Goal: Task Accomplishment & Management: Complete application form

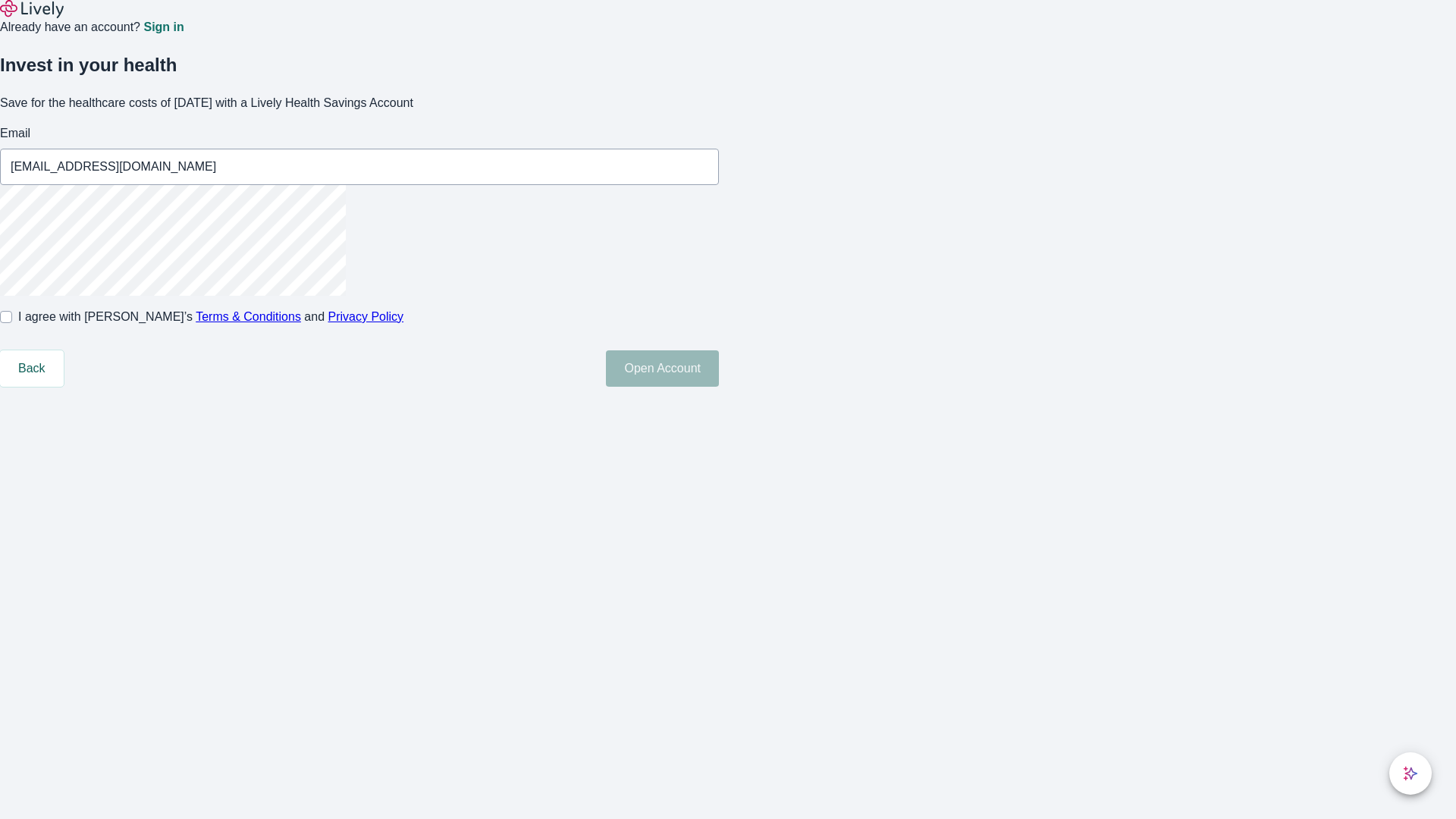
click at [12, 323] on input "I agree with Lively’s Terms & Conditions and Privacy Policy" at bounding box center [6, 317] width 12 height 12
checkbox input "true"
click at [719, 386] on button "Open Account" at bounding box center [663, 368] width 113 height 37
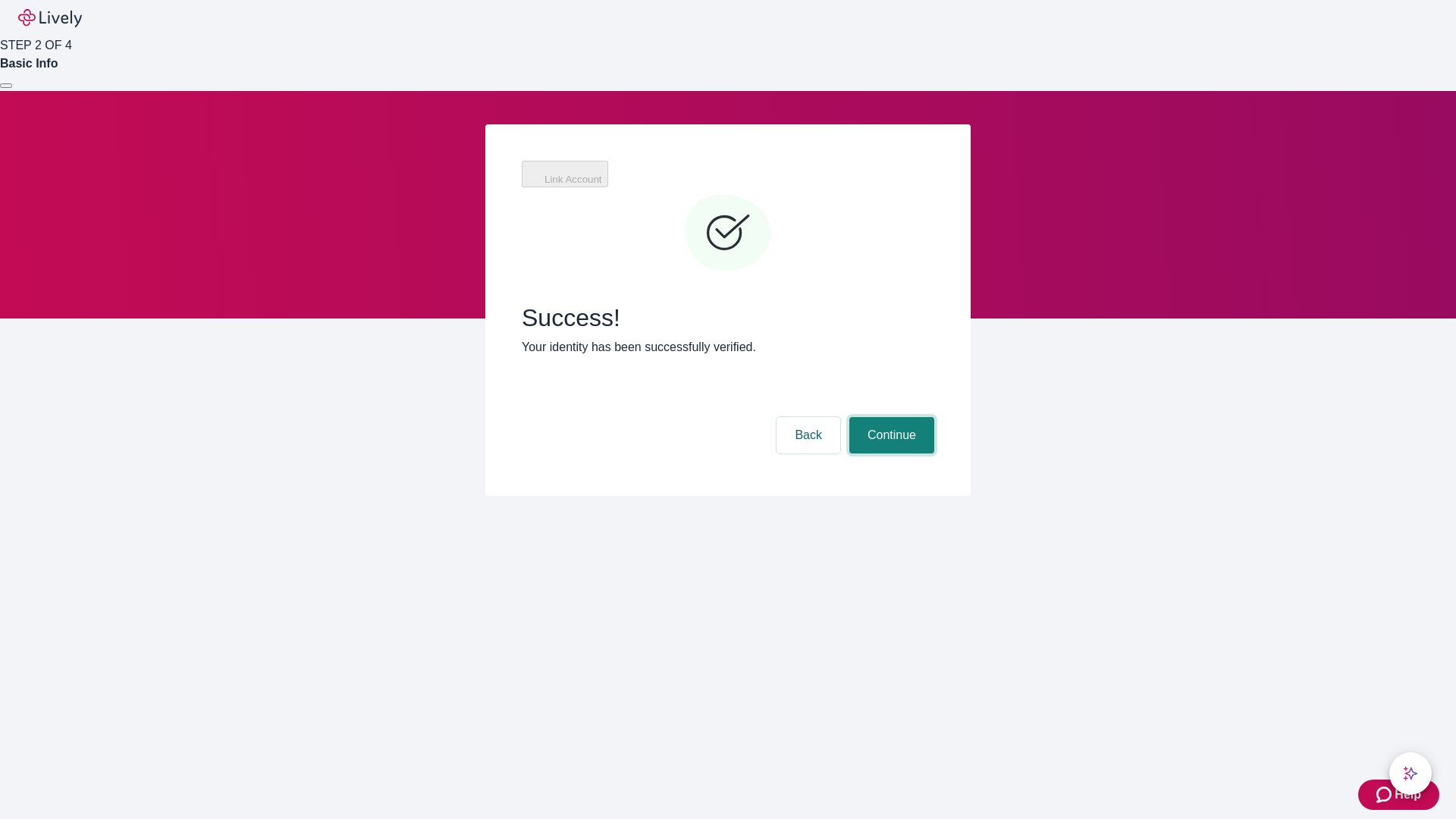
click at [889, 417] on button "Continue" at bounding box center [891, 435] width 85 height 37
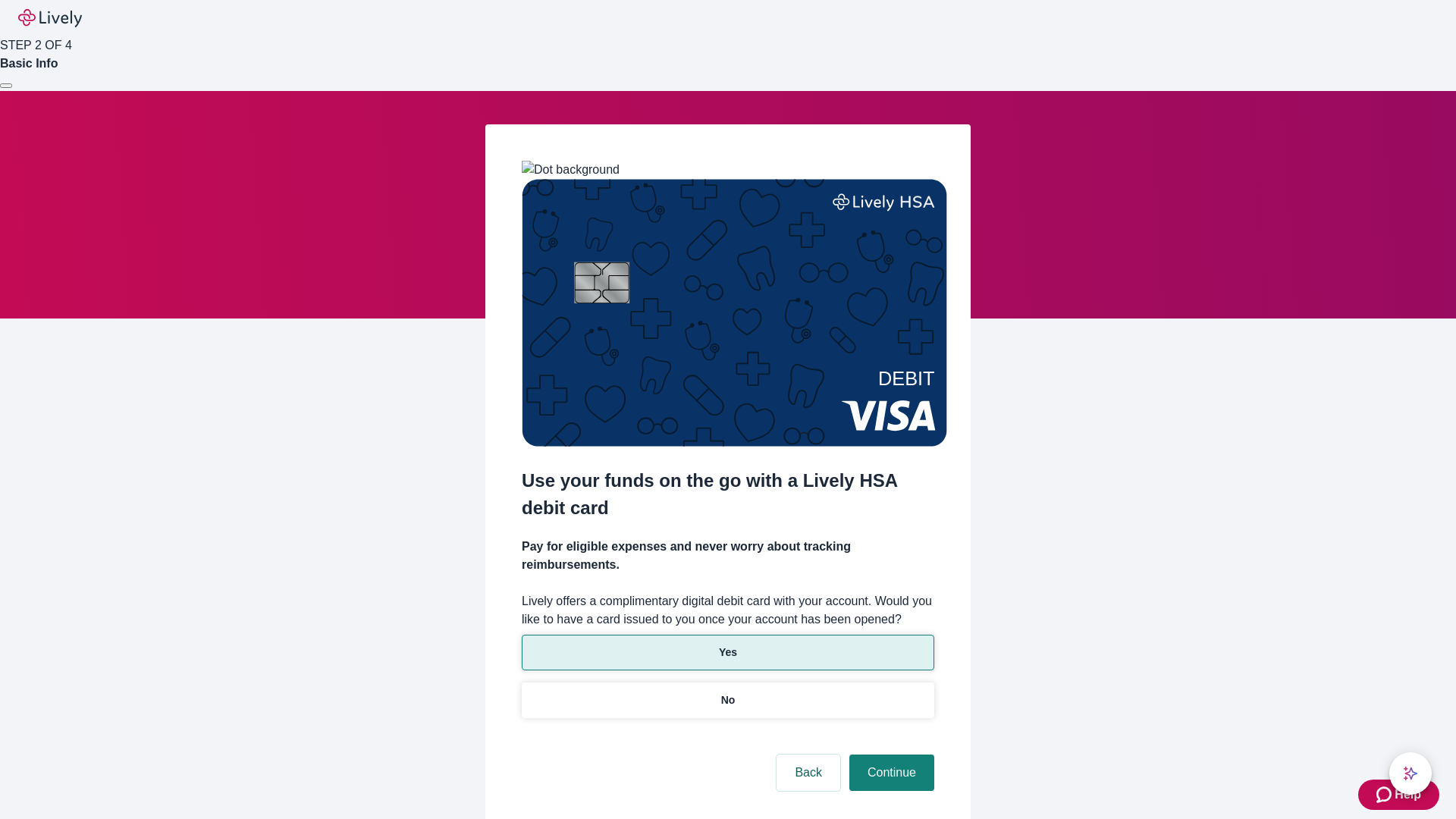
click at [727, 645] on p "Yes" at bounding box center [728, 652] width 18 height 16
click at [889, 754] on button "Continue" at bounding box center [891, 772] width 85 height 37
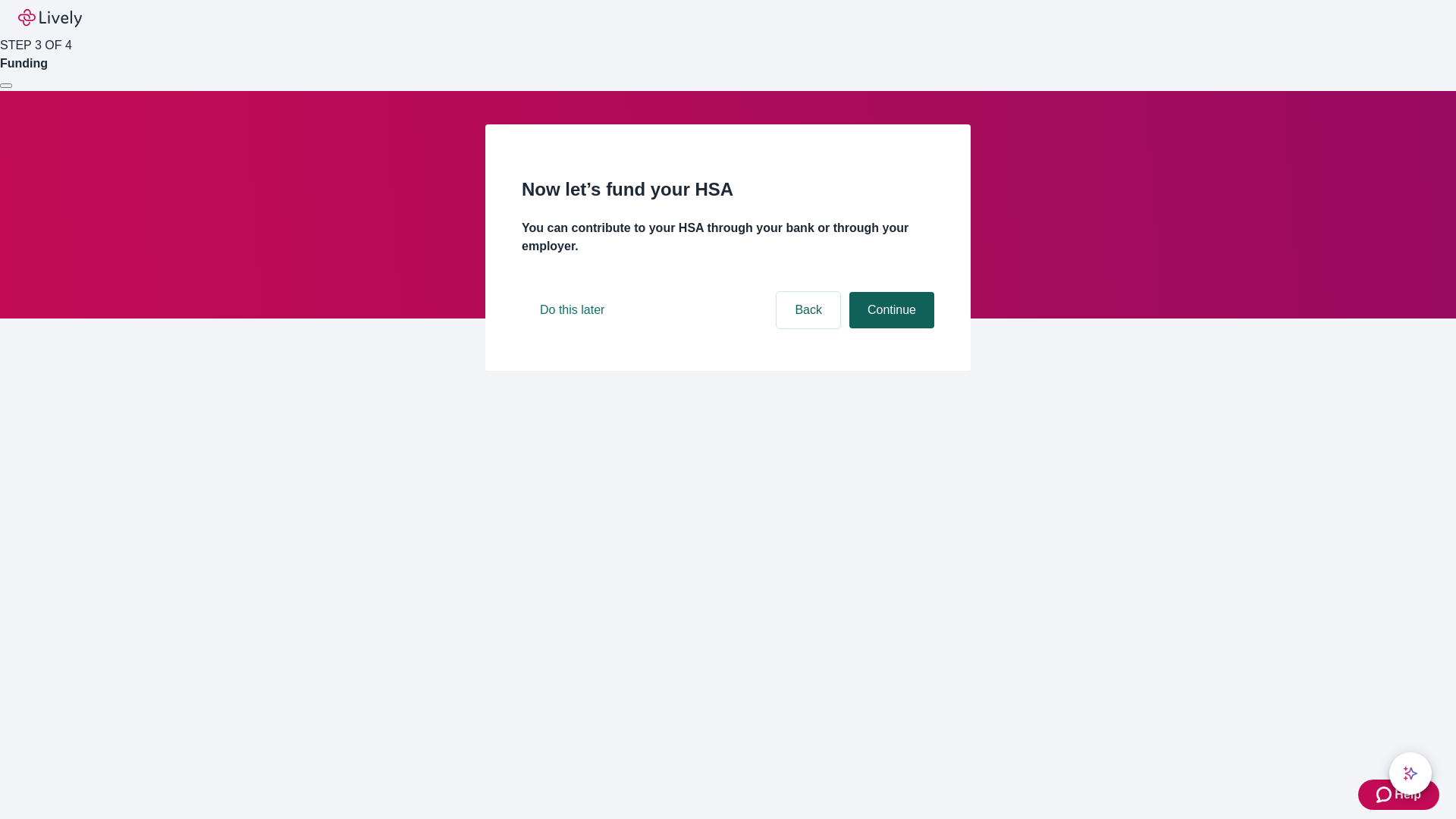
click at [889, 328] on button "Continue" at bounding box center [891, 309] width 85 height 37
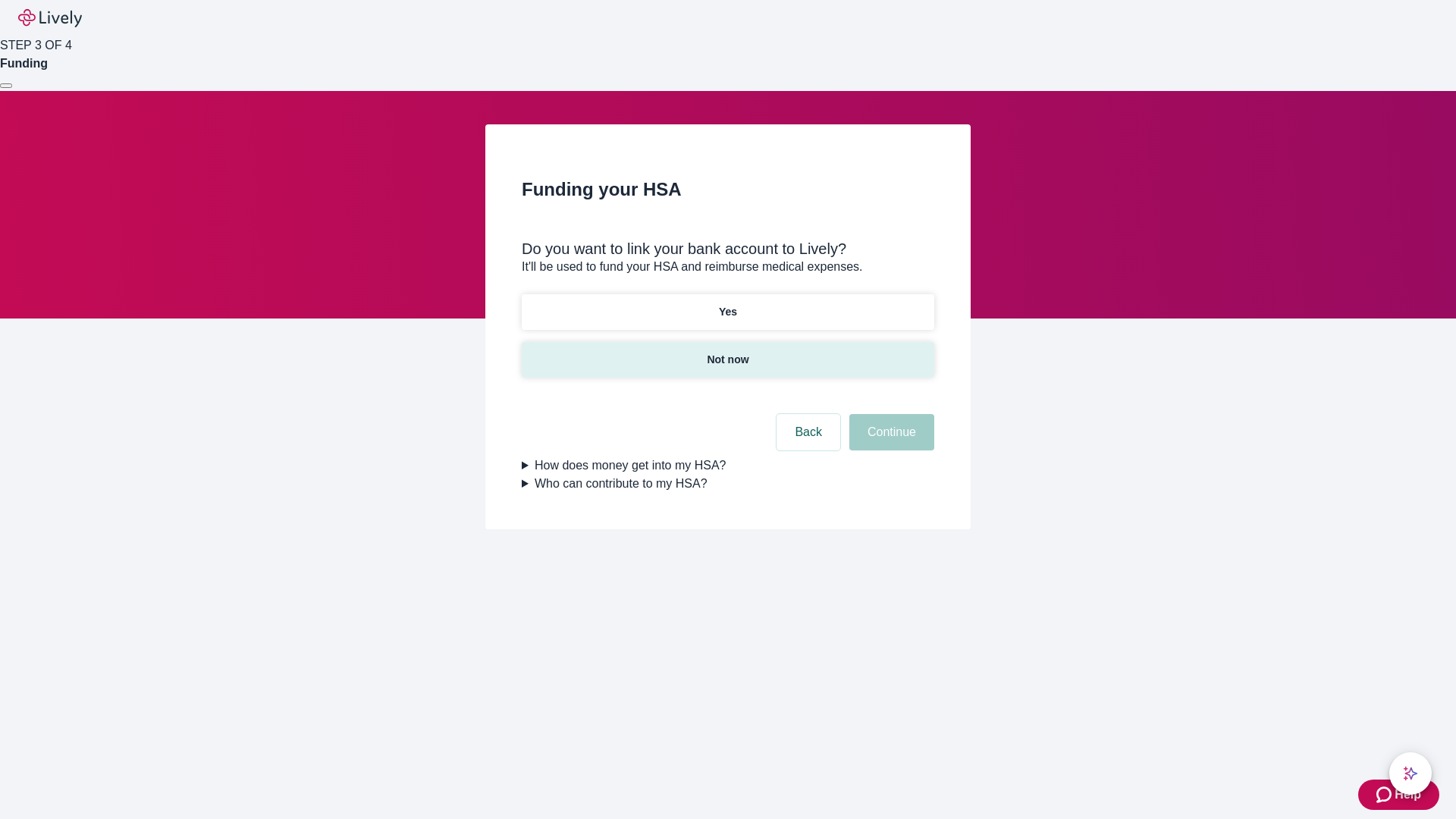
click at [727, 351] on p "Not now" at bounding box center [728, 359] width 42 height 16
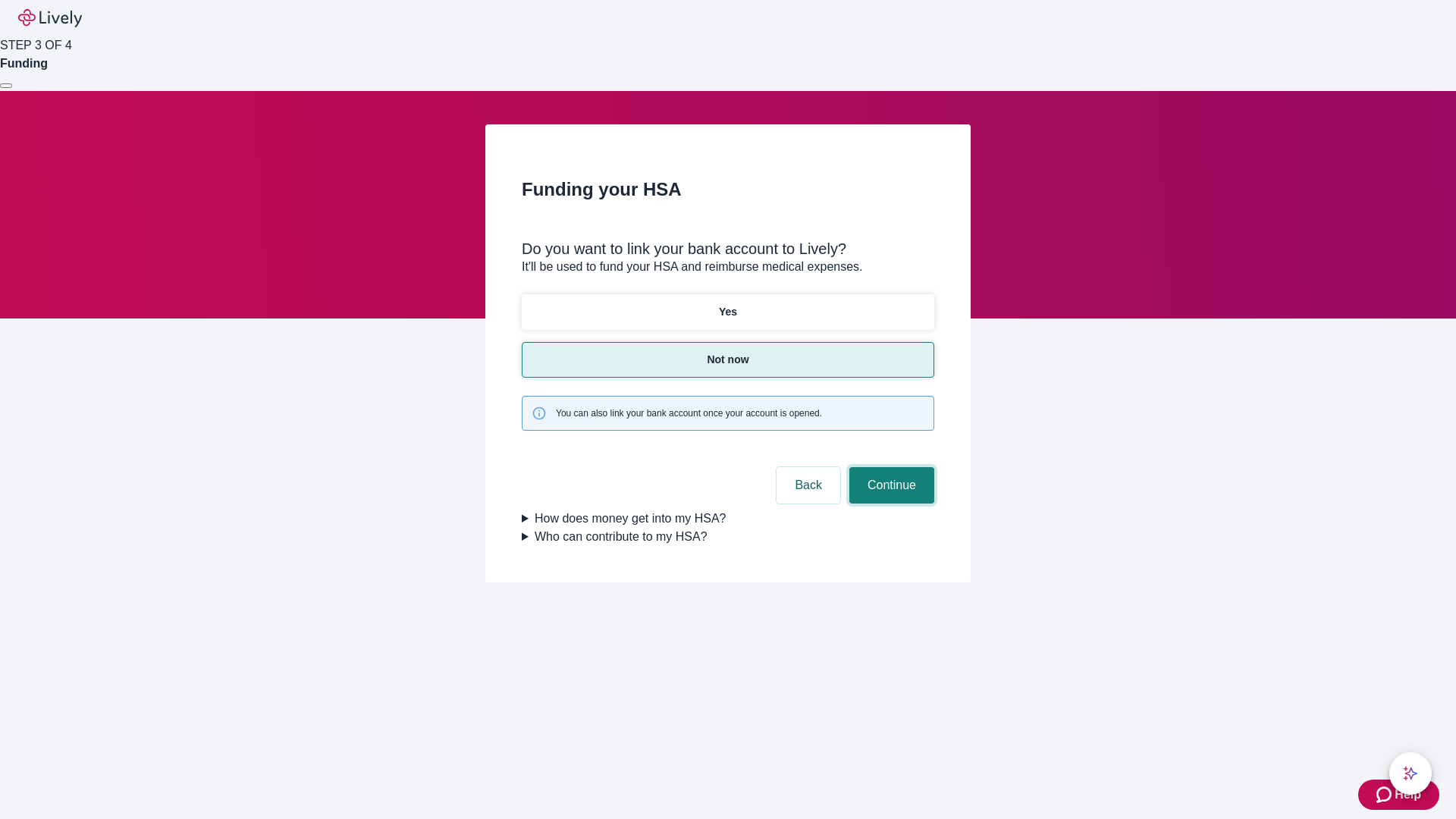
click at [889, 467] on button "Continue" at bounding box center [891, 485] width 85 height 37
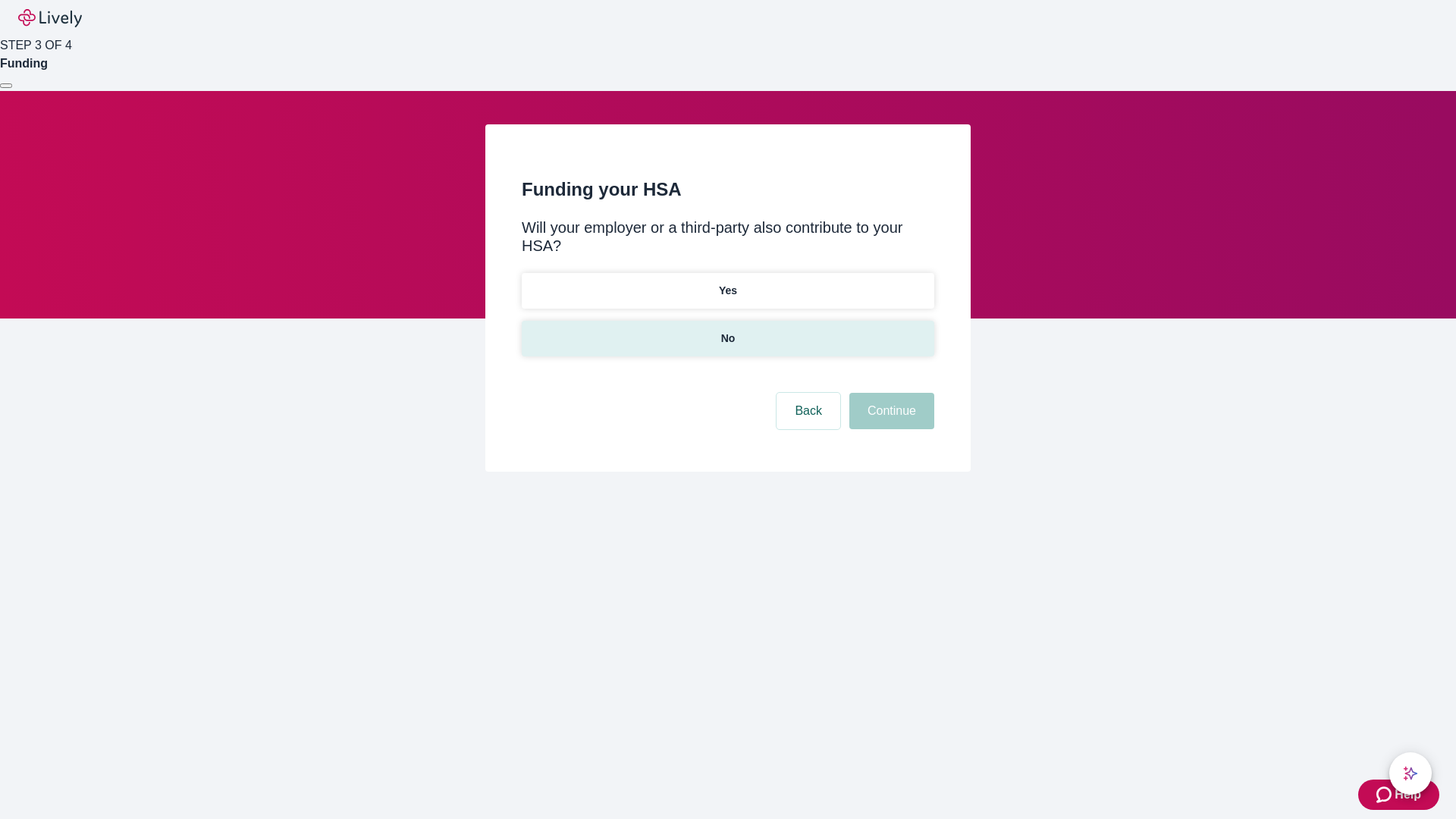
click at [727, 331] on p "No" at bounding box center [728, 339] width 15 height 16
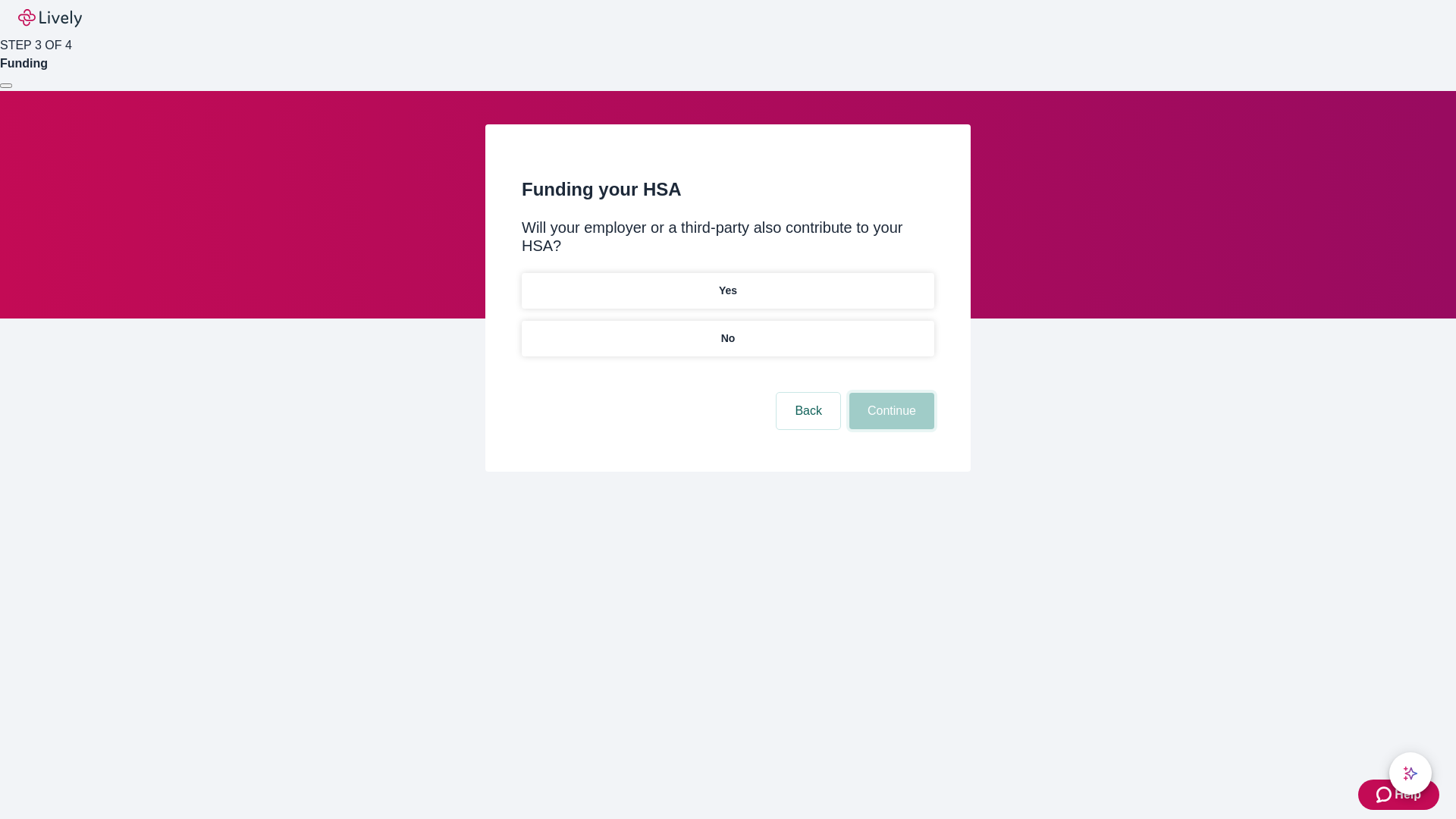
click at [889, 392] on button "Continue" at bounding box center [891, 410] width 85 height 37
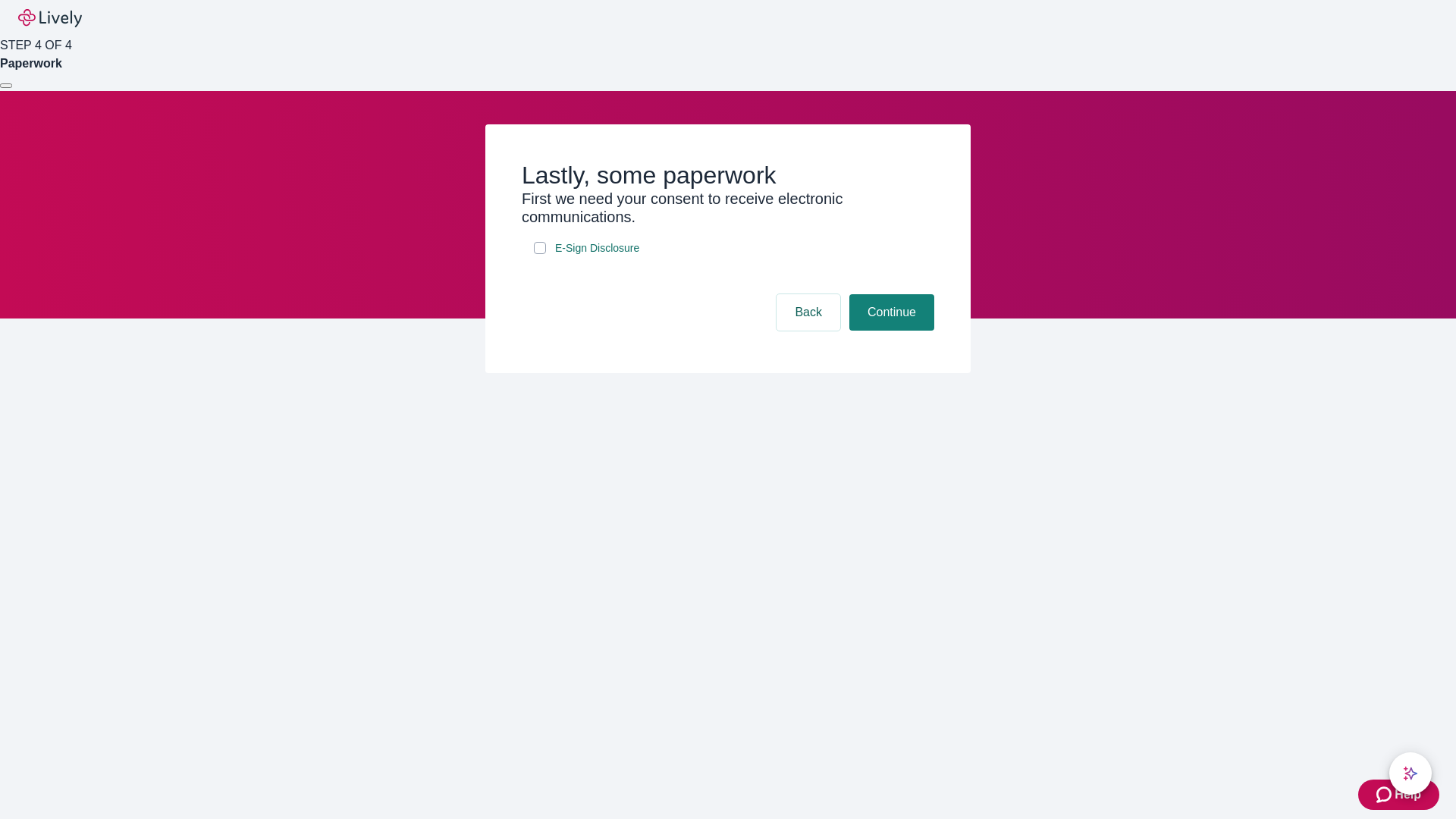
click at [539, 254] on input "E-Sign Disclosure" at bounding box center [539, 248] width 12 height 12
checkbox input "true"
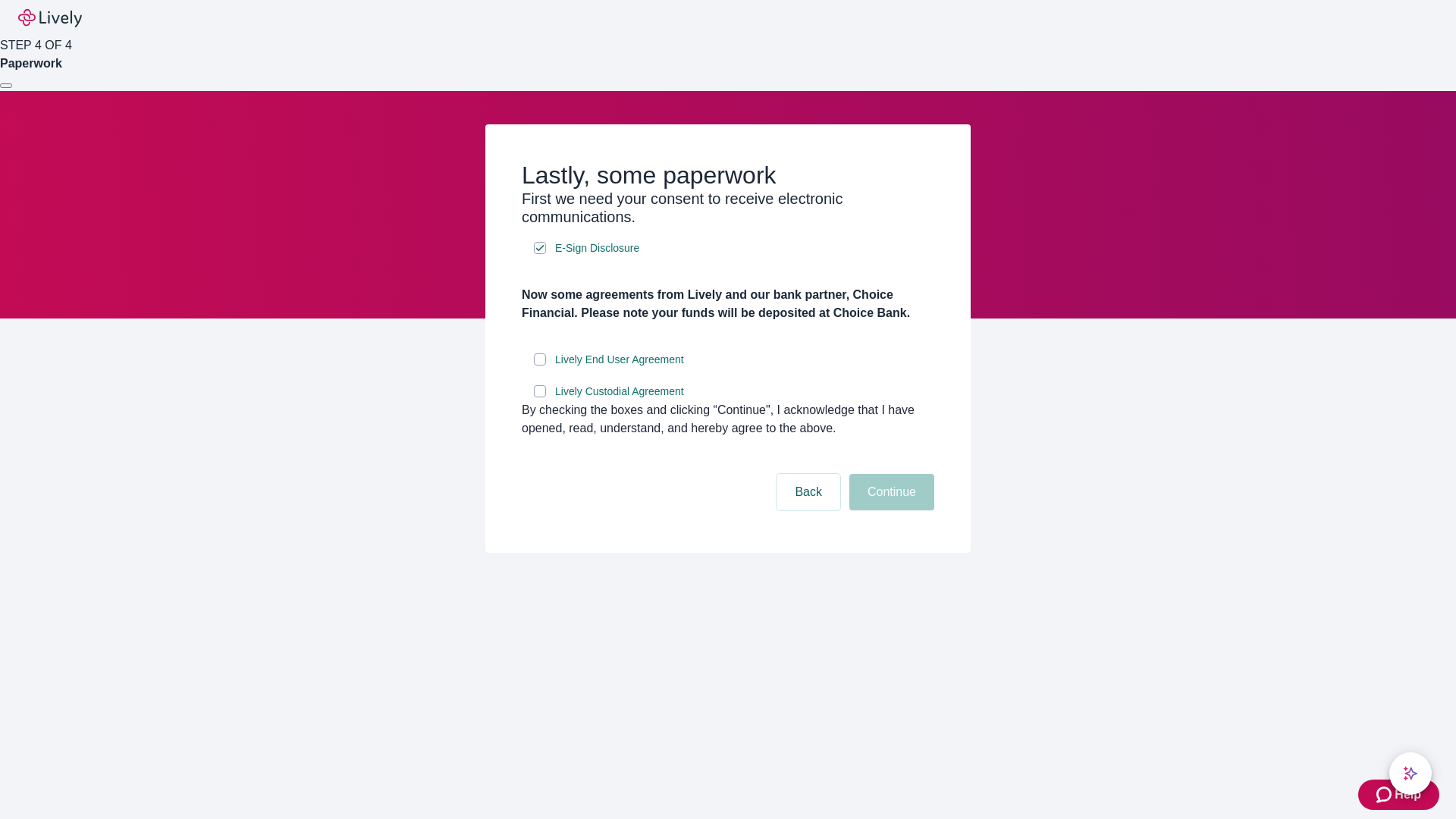
click at [539, 365] on input "Lively End User Agreement" at bounding box center [539, 359] width 12 height 12
checkbox input "true"
click at [539, 398] on input "Lively Custodial Agreement" at bounding box center [539, 391] width 12 height 12
checkbox input "true"
click at [889, 510] on button "Continue" at bounding box center [891, 492] width 85 height 37
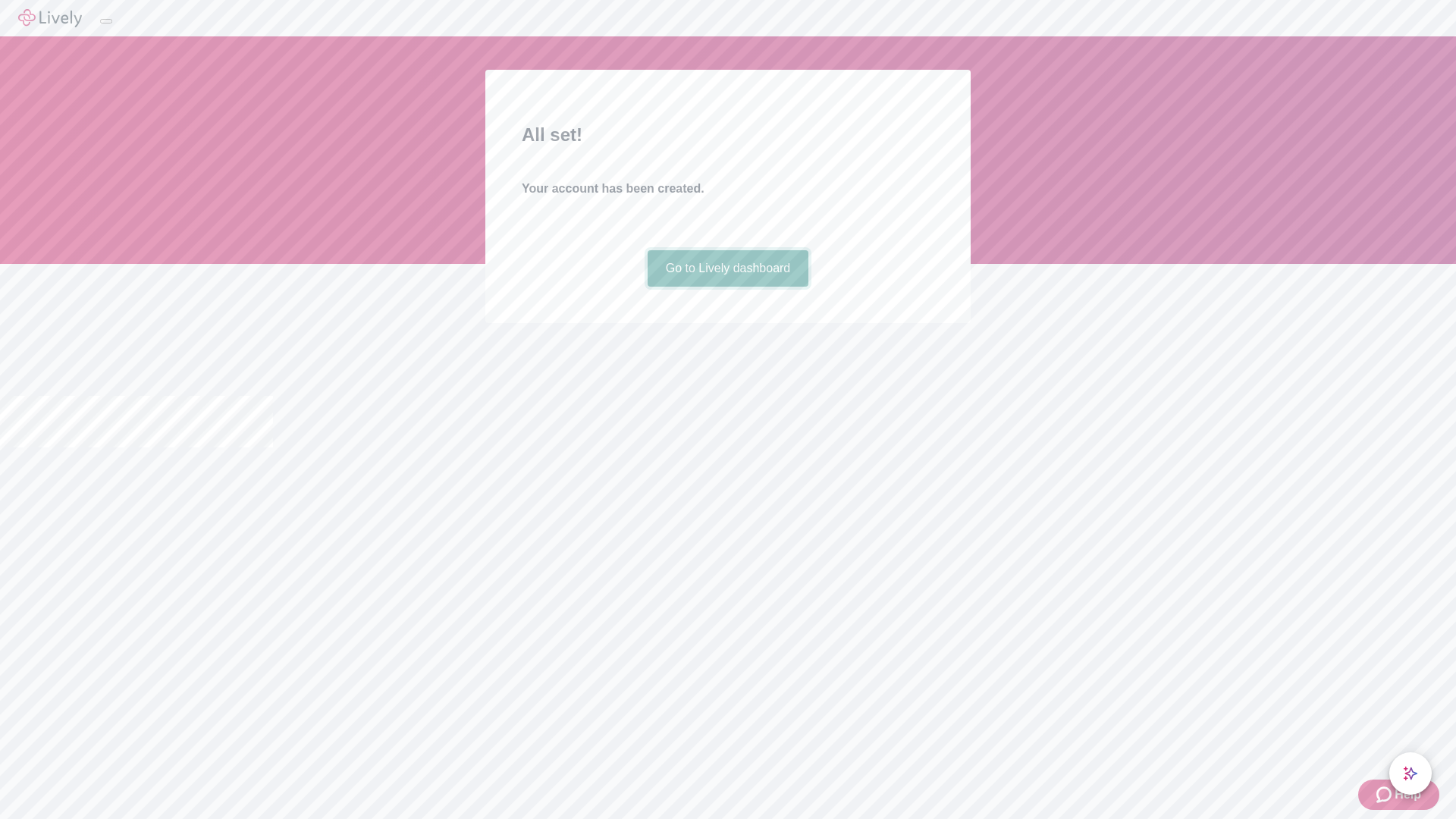
click at [727, 286] on link "Go to Lively dashboard" at bounding box center [728, 268] width 162 height 37
